Goal: Navigation & Orientation: Find specific page/section

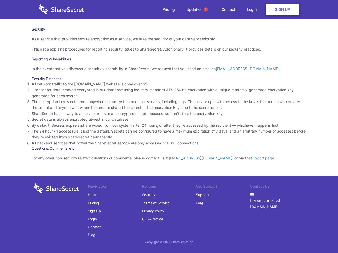
click at [169, 127] on li "By default, Secrets expire and are wiped from our system after 24 hours, or aft…" at bounding box center [169, 126] width 274 height 6
click at [205, 9] on span "1" at bounding box center [205, 9] width 4 height 4
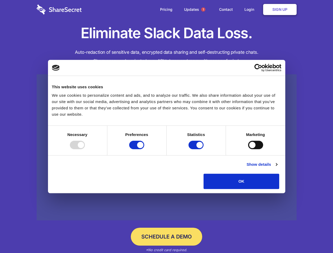
click at [85, 149] on div at bounding box center [77, 145] width 15 height 8
click at [144, 149] on input "Preferences" at bounding box center [136, 145] width 15 height 8
checkbox input "false"
click at [197, 149] on input "Statistics" at bounding box center [196, 145] width 15 height 8
checkbox input "false"
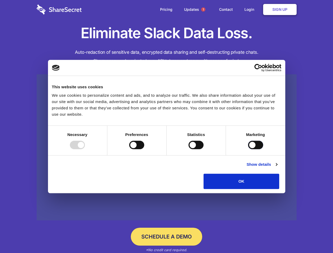
click at [248, 149] on input "Marketing" at bounding box center [255, 145] width 15 height 8
checkbox input "true"
click at [277, 168] on link "Show details" at bounding box center [262, 164] width 31 height 6
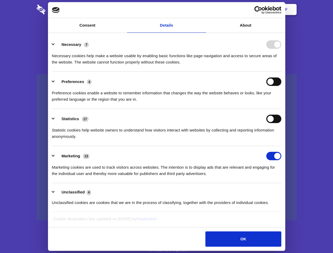
click at [284, 191] on ul "Necessary 7 Necessary cookies help make a website usable by enabling basic func…" at bounding box center [166, 124] width 234 height 178
click at [203, 9] on span "1" at bounding box center [203, 9] width 4 height 4
